Goal: Find specific page/section: Find specific page/section

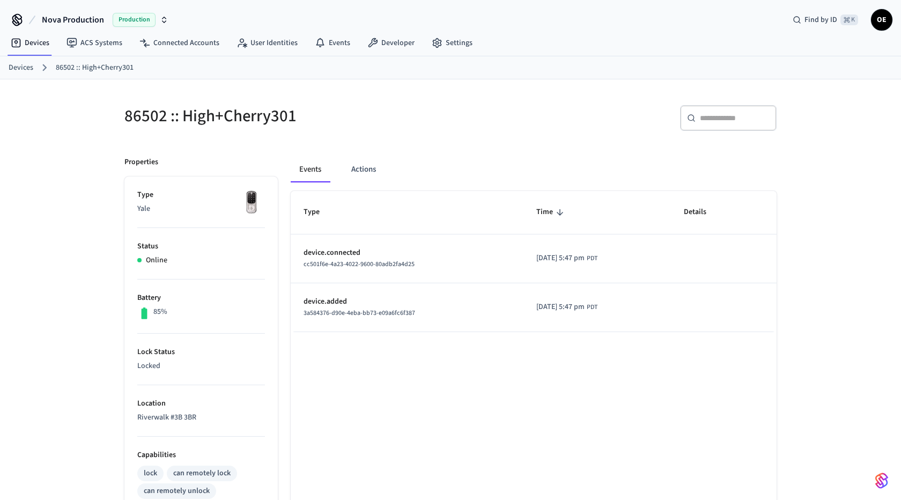
click at [883, 28] on span "OE" at bounding box center [881, 19] width 19 height 19
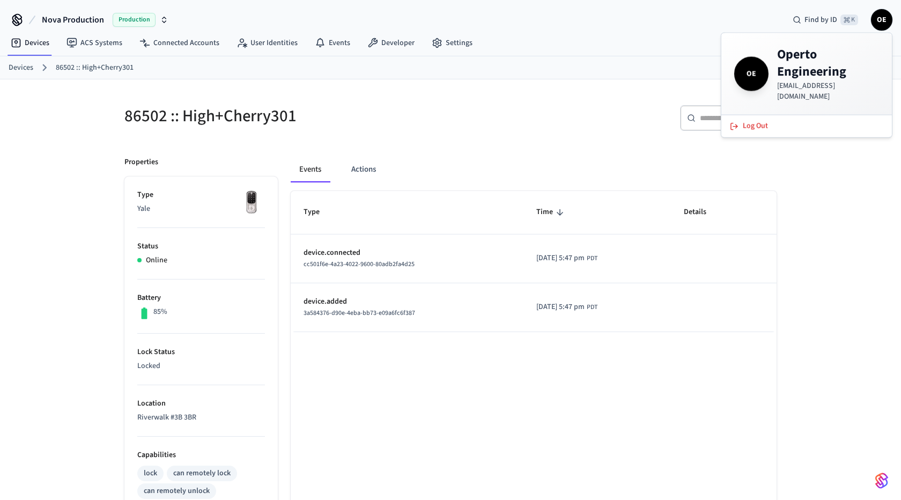
click at [669, 67] on ol "Devices 86502 :: High+Cherry301" at bounding box center [455, 68] width 893 height 14
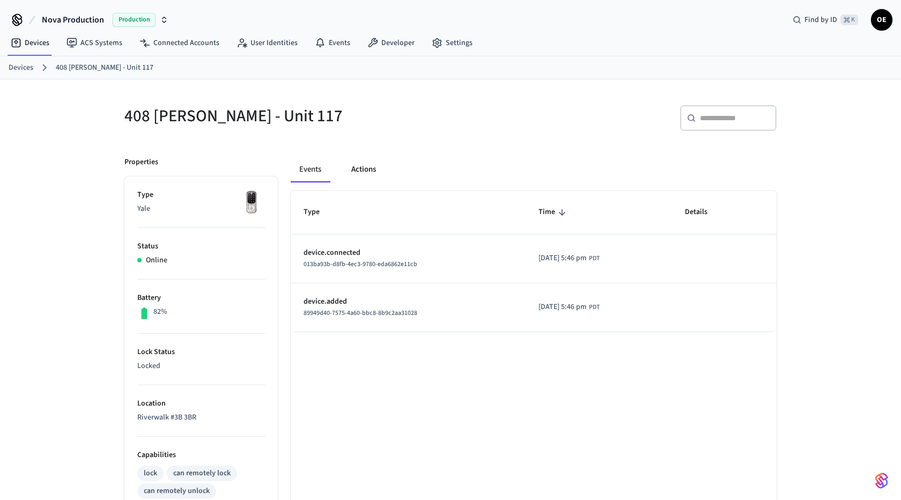
click at [363, 167] on button "Actions" at bounding box center [364, 170] width 42 height 26
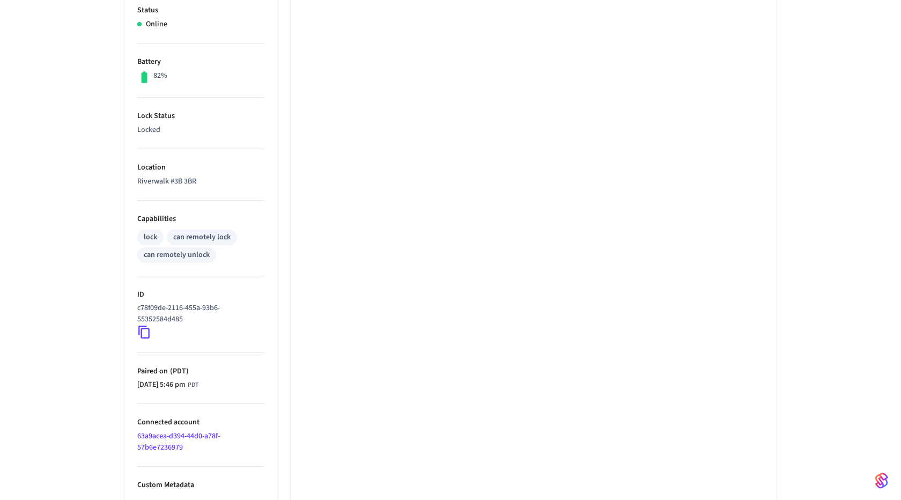
scroll to position [239, 0]
